Goal: Navigation & Orientation: Find specific page/section

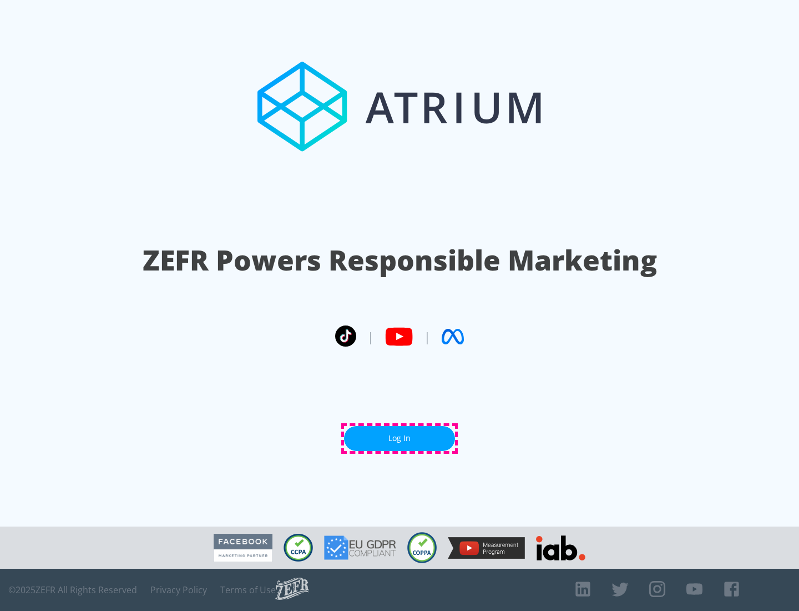
click at [400, 438] on link "Log In" at bounding box center [399, 438] width 111 height 25
